Goal: Navigation & Orientation: Find specific page/section

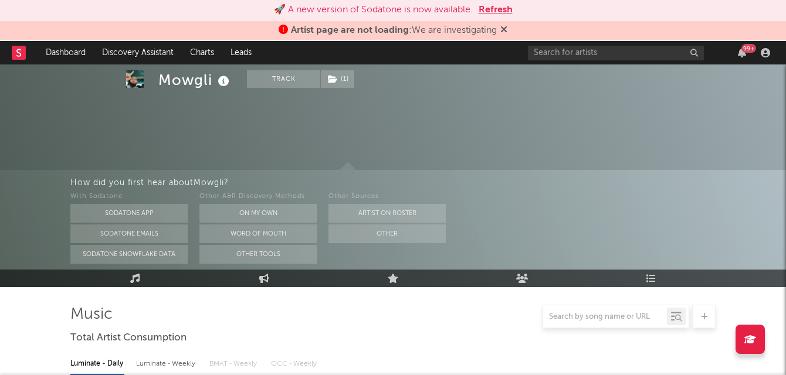
select select "6m"
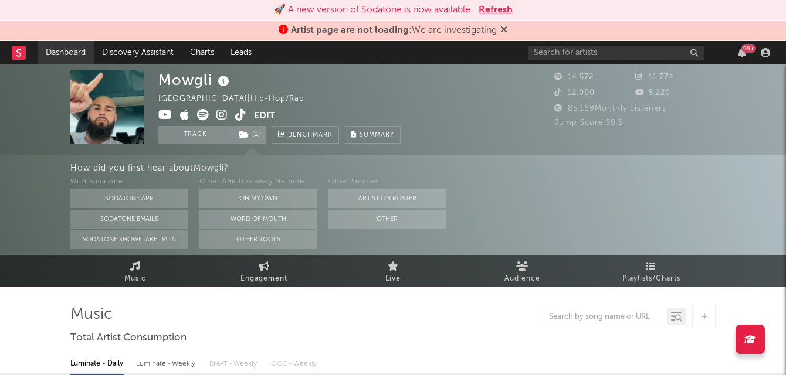
click at [71, 48] on link "Dashboard" at bounding box center [66, 52] width 56 height 23
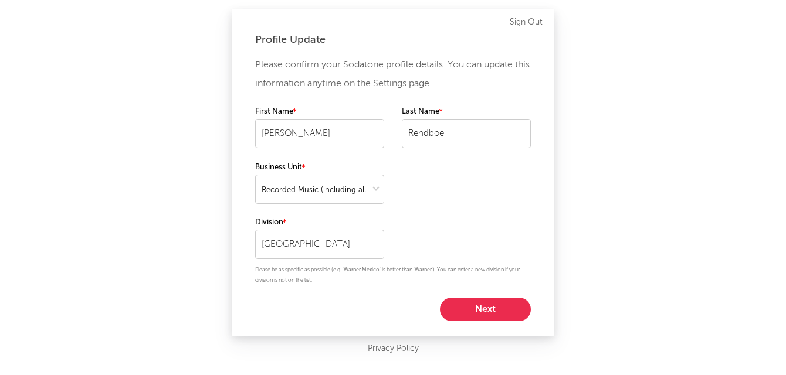
select select "recorded_music"
click at [460, 302] on button "Next" at bounding box center [485, 309] width 91 height 23
select select "manager"
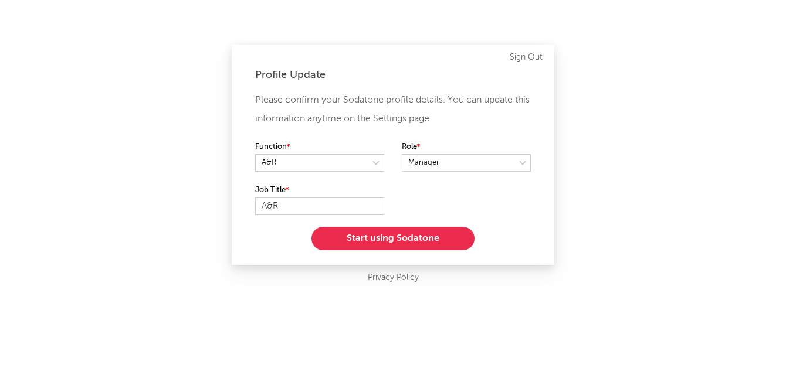
click at [444, 238] on button "Start using Sodatone" at bounding box center [392, 238] width 163 height 23
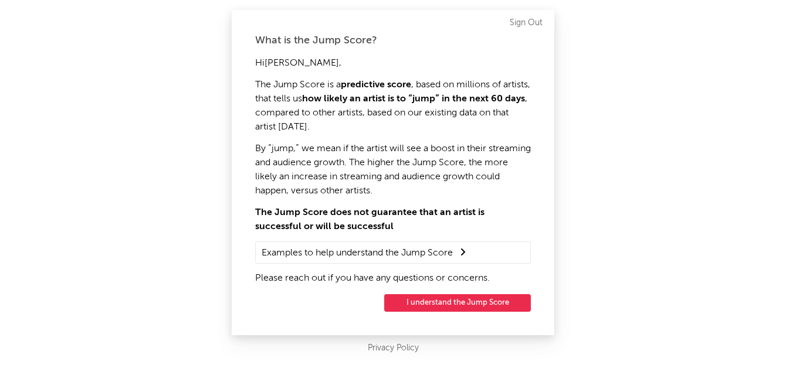
click at [470, 303] on button "I understand the Jump Score" at bounding box center [457, 303] width 147 height 18
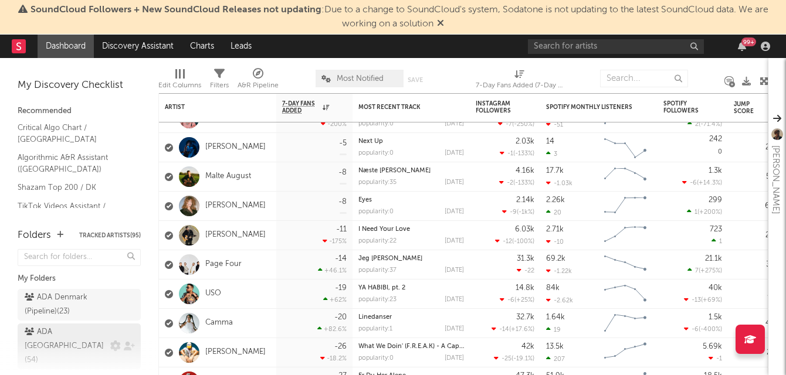
click at [94, 328] on div "ADA [GEOGRAPHIC_DATA] ( 54 )" at bounding box center [66, 346] width 83 height 42
